Goal: Transaction & Acquisition: Purchase product/service

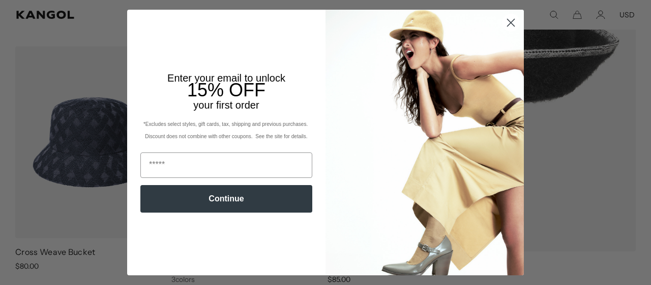
scroll to position [0, 210]
click at [514, 21] on icon "Close dialog" at bounding box center [511, 22] width 7 height 7
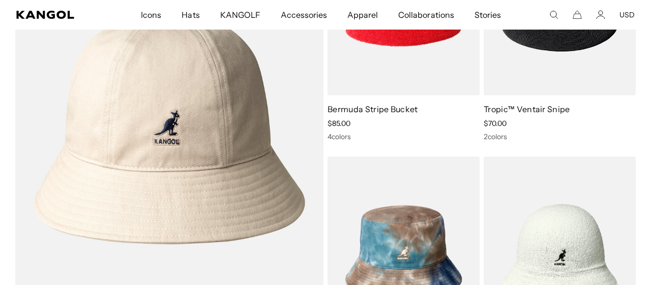
scroll to position [0, 0]
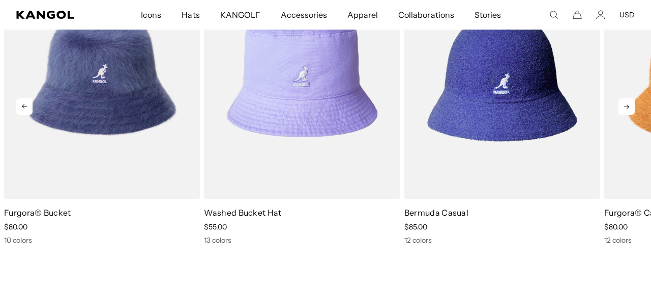
click at [624, 105] on icon at bounding box center [627, 106] width 16 height 16
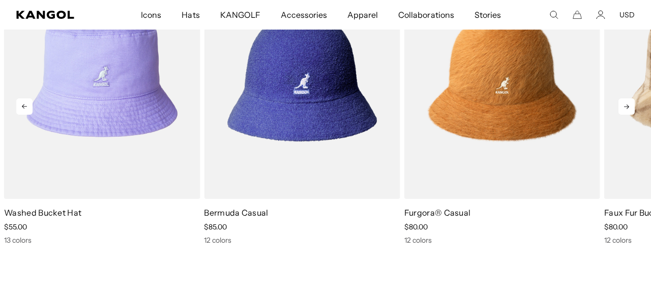
click at [624, 105] on icon at bounding box center [627, 106] width 16 height 16
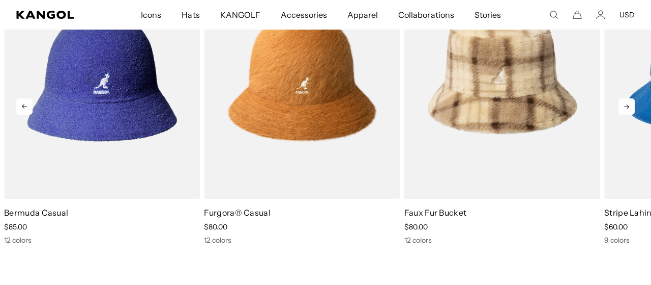
click at [622, 106] on icon at bounding box center [627, 106] width 16 height 16
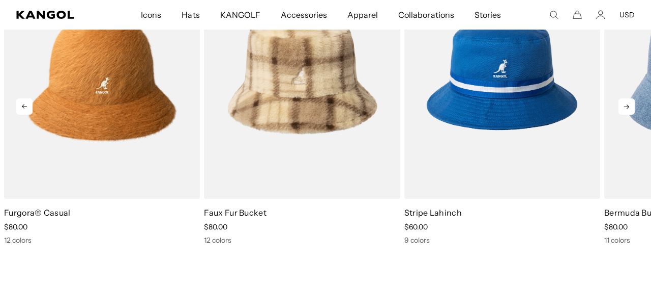
click at [622, 106] on icon at bounding box center [627, 106] width 16 height 16
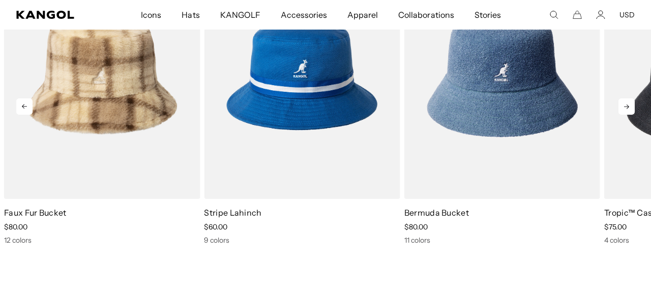
click at [622, 106] on icon at bounding box center [627, 106] width 16 height 16
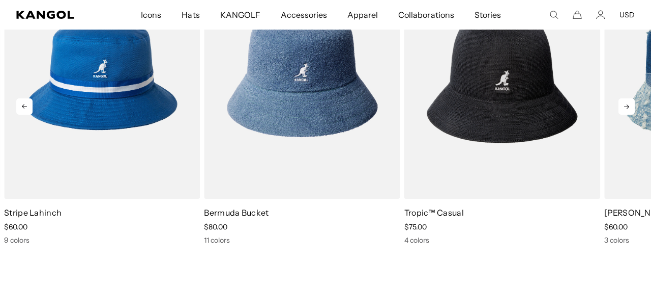
click at [622, 106] on icon at bounding box center [627, 106] width 16 height 16
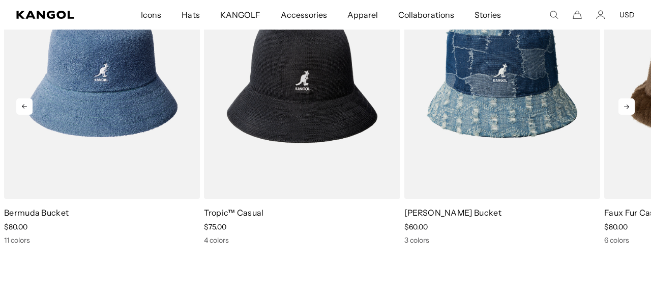
click at [625, 104] on icon at bounding box center [627, 106] width 16 height 16
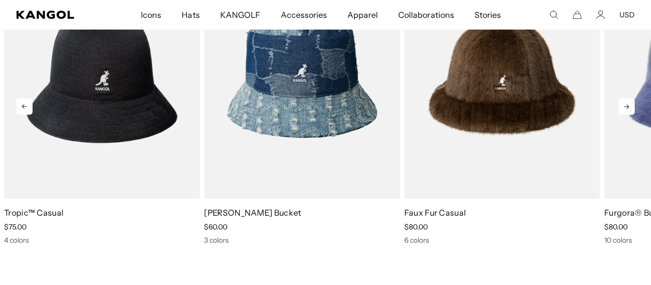
click at [625, 104] on icon at bounding box center [627, 106] width 16 height 16
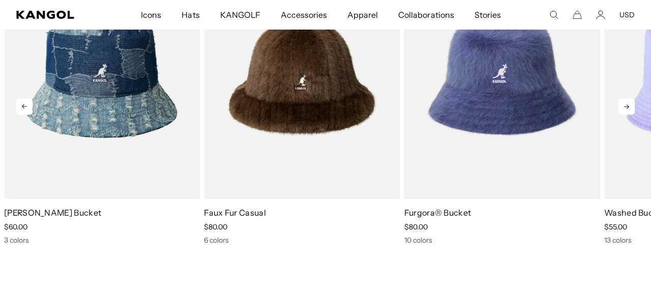
click at [625, 104] on icon at bounding box center [627, 106] width 16 height 16
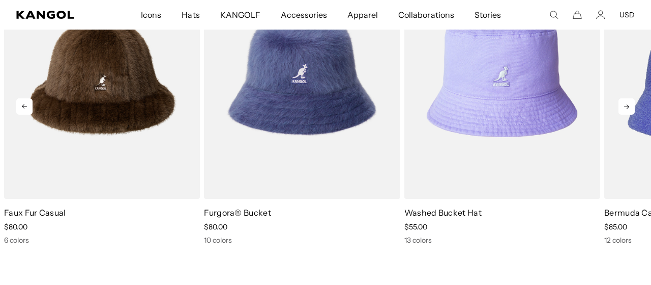
click at [625, 104] on icon at bounding box center [627, 106] width 16 height 16
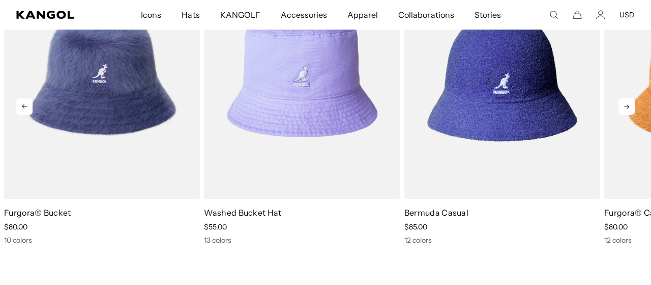
click at [625, 104] on icon at bounding box center [627, 106] width 16 height 16
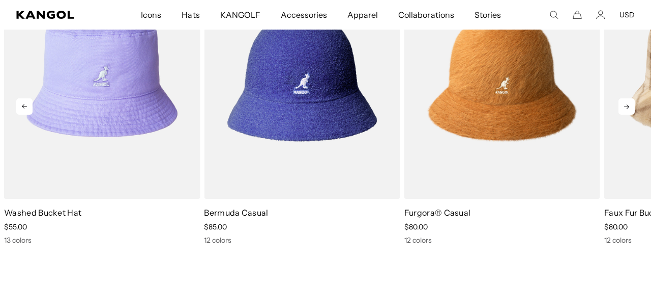
click at [625, 104] on icon at bounding box center [627, 106] width 16 height 16
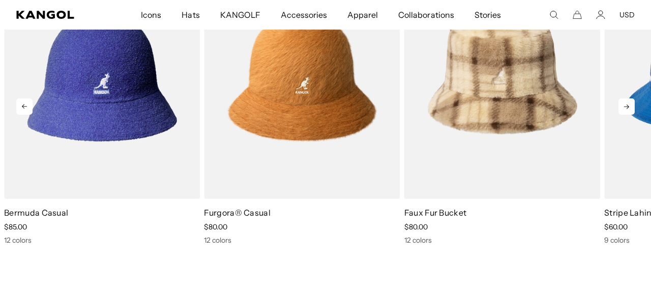
click at [625, 104] on icon at bounding box center [627, 106] width 16 height 16
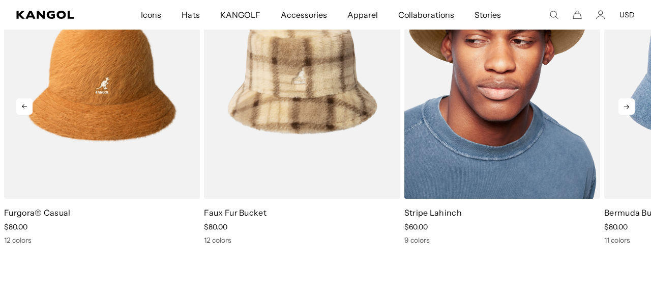
click at [506, 123] on img "6 of 10" at bounding box center [503, 75] width 196 height 246
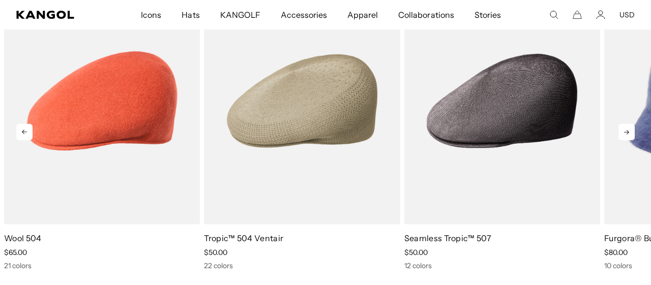
click at [625, 131] on icon at bounding box center [627, 132] width 16 height 16
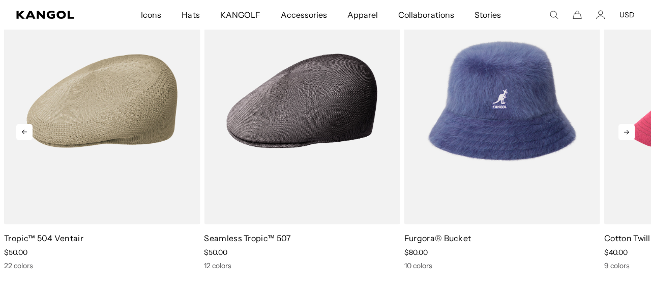
click at [625, 131] on icon at bounding box center [627, 132] width 16 height 16
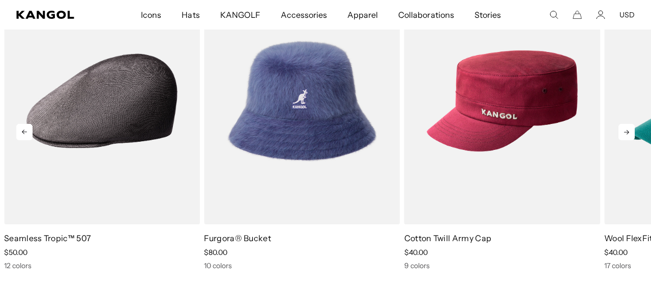
scroll to position [0, 210]
click at [625, 131] on icon at bounding box center [627, 132] width 16 height 16
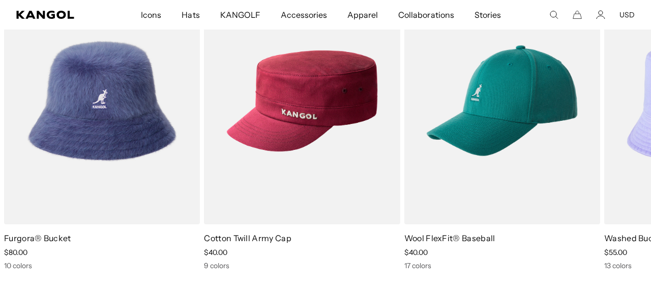
scroll to position [0, 0]
